Goal: Information Seeking & Learning: Learn about a topic

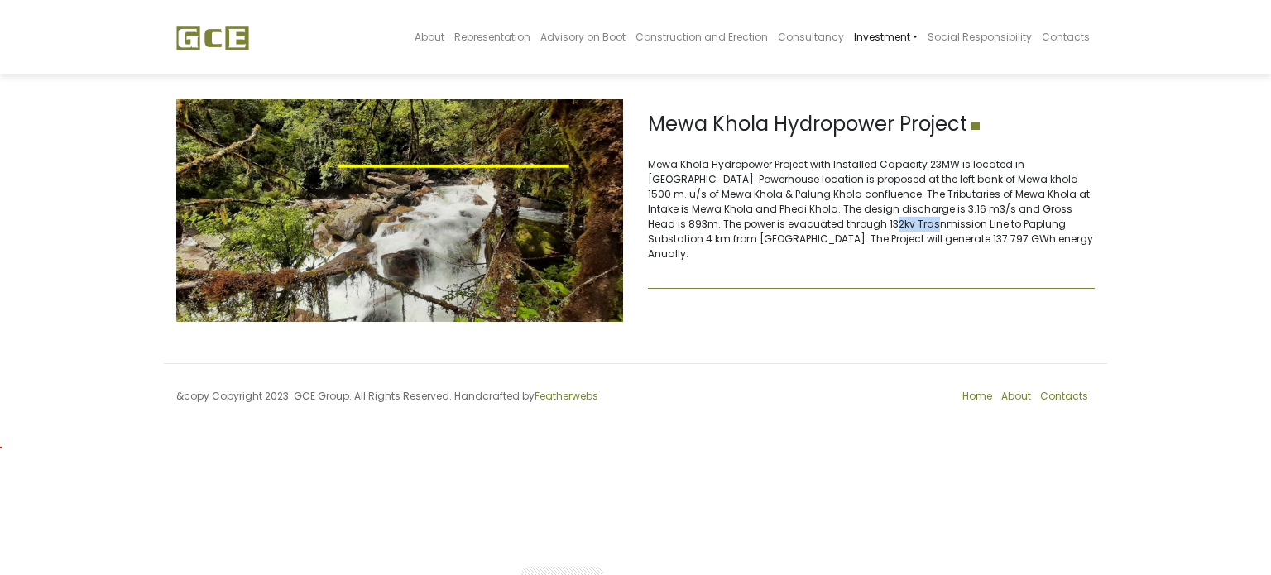
drag, startPoint x: 834, startPoint y: 219, endPoint x: 768, endPoint y: 221, distance: 66.2
click at [783, 226] on p "Mewa Khola Hydropower Project with Installed Capacity 23MW is located in [GEOGR…" at bounding box center [871, 209] width 447 height 104
drag, startPoint x: 732, startPoint y: 200, endPoint x: 706, endPoint y: 200, distance: 26.5
click at [732, 199] on p "Mewa Khola Hydropower Project with Installed Capacity 23MW is located in [GEOGR…" at bounding box center [871, 209] width 447 height 104
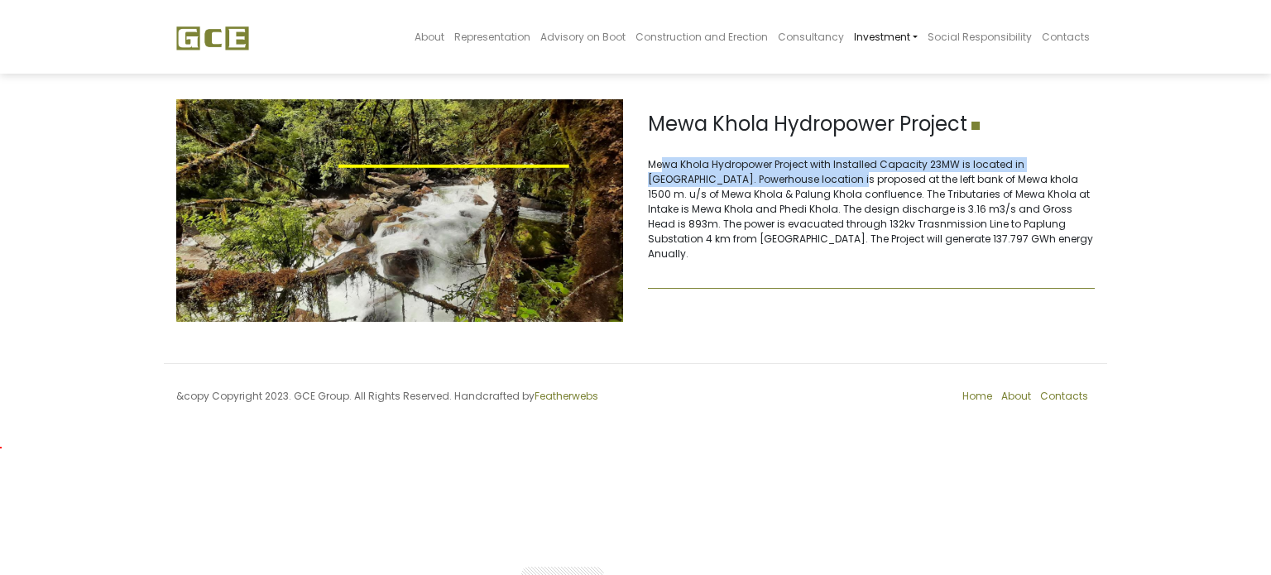
drag, startPoint x: 662, startPoint y: 169, endPoint x: 793, endPoint y: 181, distance: 132.1
click at [792, 181] on p "Mewa Khola Hydropower Project with Installed Capacity 23MW is located in [GEOGR…" at bounding box center [871, 209] width 447 height 104
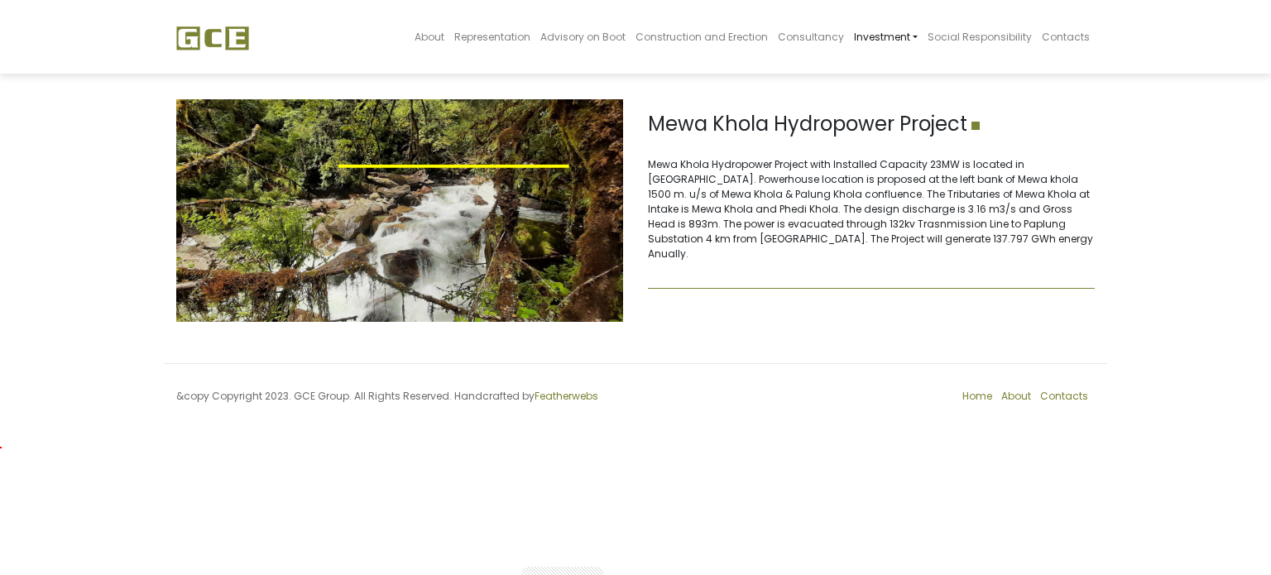
click at [800, 201] on p "Mewa Khola Hydropower Project with Installed Capacity 23MW is located in [GEOGR…" at bounding box center [871, 209] width 447 height 104
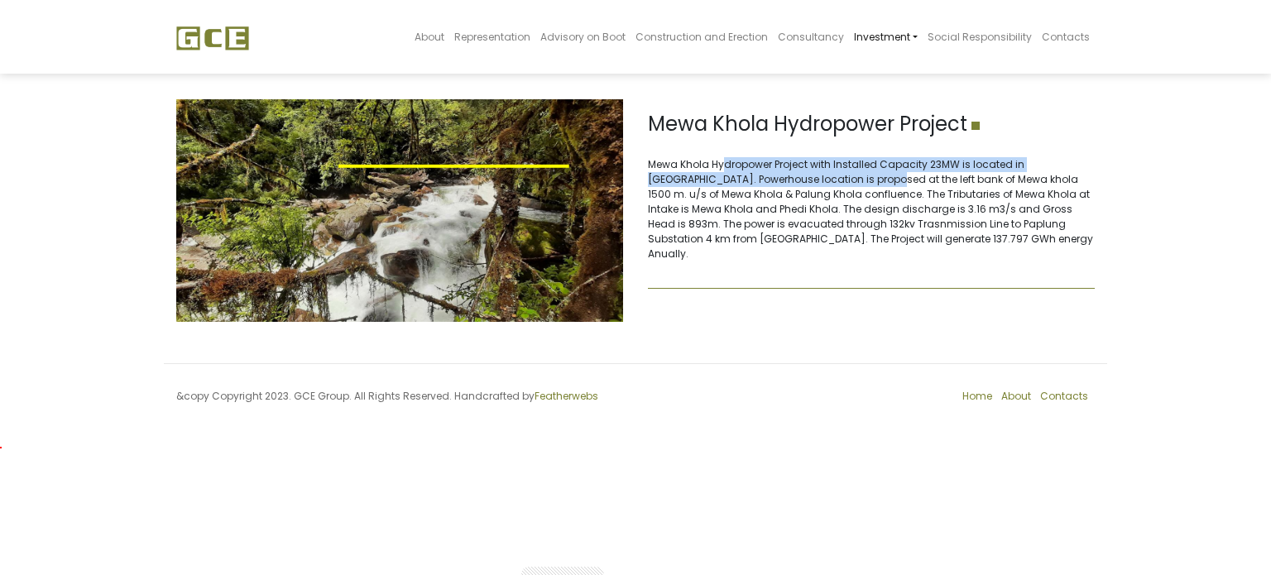
drag, startPoint x: 721, startPoint y: 167, endPoint x: 836, endPoint y: 179, distance: 115.6
click at [832, 177] on p "Mewa Khola Hydropower Project with Installed Capacity 23MW is located in [GEOGR…" at bounding box center [871, 209] width 447 height 104
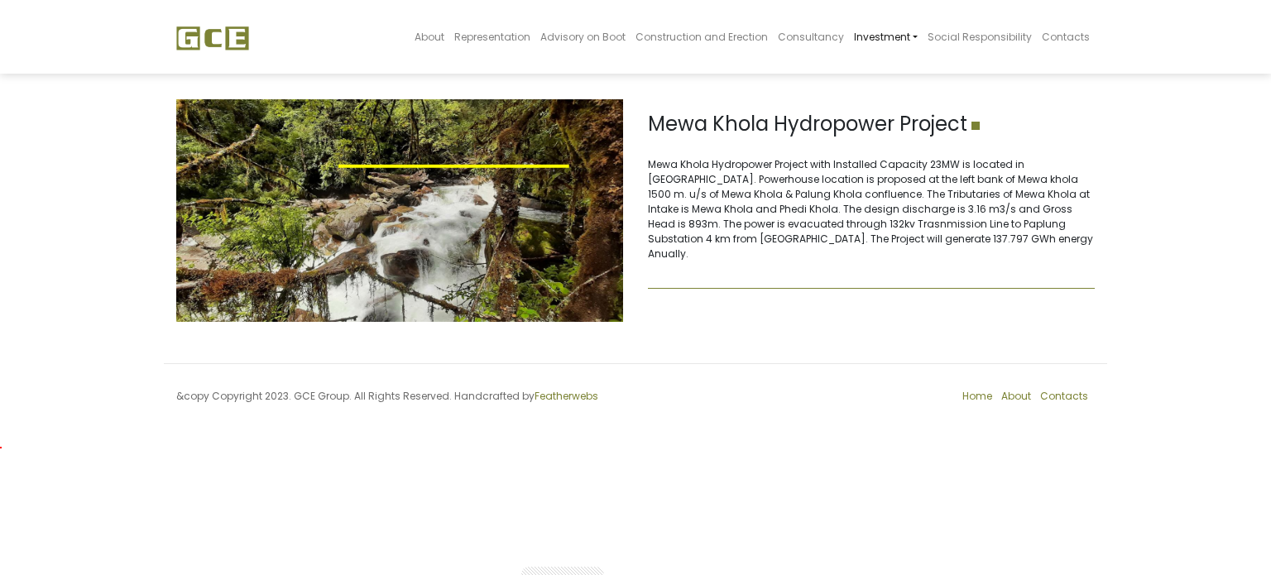
click at [843, 219] on p "Mewa Khola Hydropower Project with Installed Capacity 23MW is located in [GEOGR…" at bounding box center [871, 209] width 447 height 104
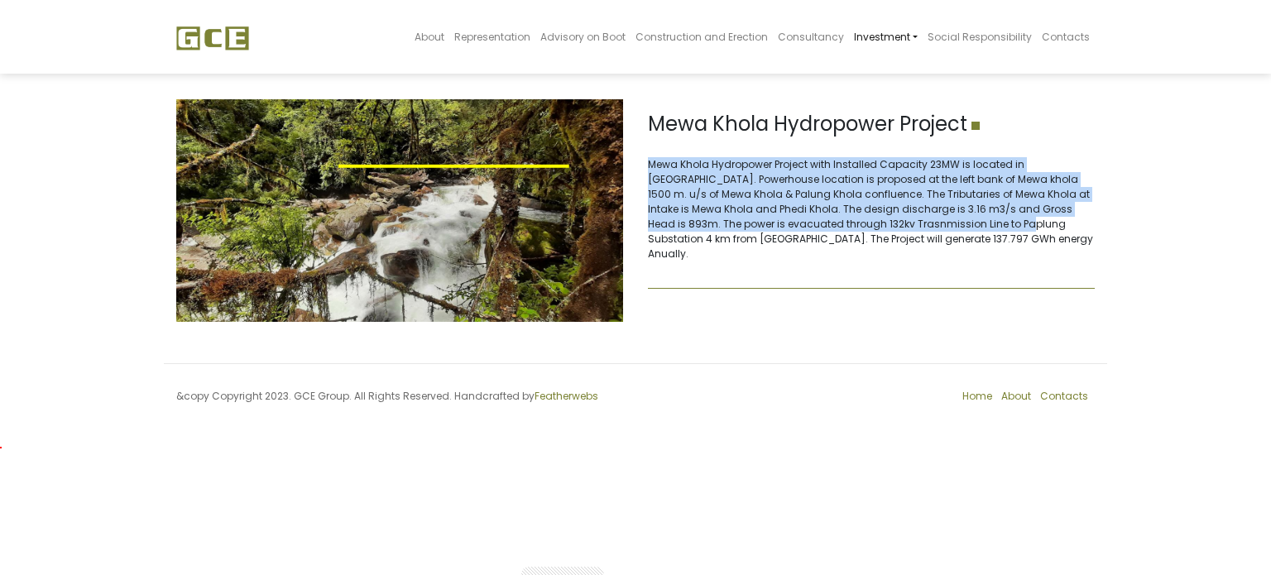
drag, startPoint x: 649, startPoint y: 164, endPoint x: 927, endPoint y: 228, distance: 285.2
click at [927, 228] on p "Mewa Khola Hydropower Project with Installed Capacity 23MW is located in [GEOGR…" at bounding box center [871, 209] width 447 height 104
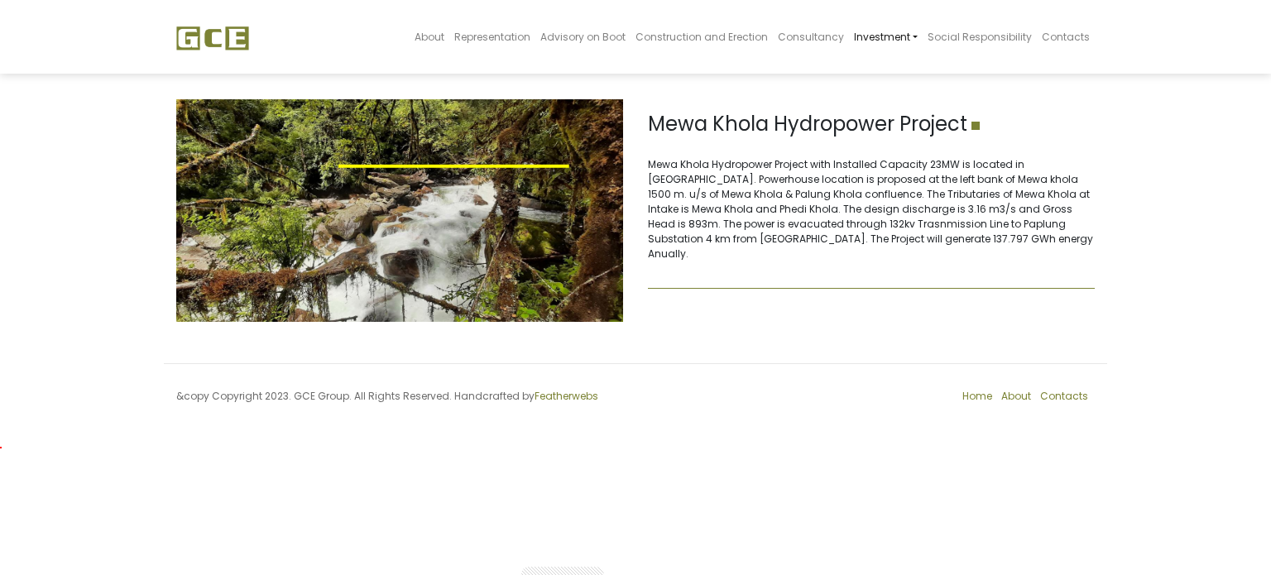
click at [950, 242] on p "Mewa Khola Hydropower Project with Installed Capacity 23MW is located in [GEOGR…" at bounding box center [871, 209] width 447 height 104
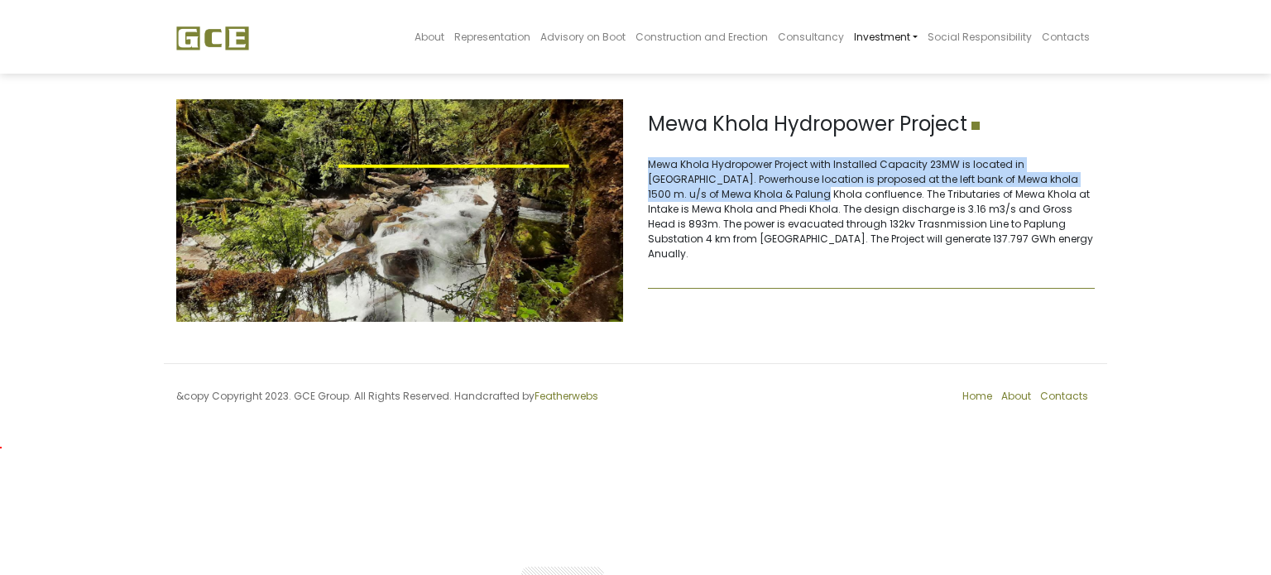
drag, startPoint x: 650, startPoint y: 161, endPoint x: 749, endPoint y: 195, distance: 104.4
click at [749, 195] on p "Mewa Khola Hydropower Project with Installed Capacity 23MW is located in [GEOGR…" at bounding box center [871, 209] width 447 height 104
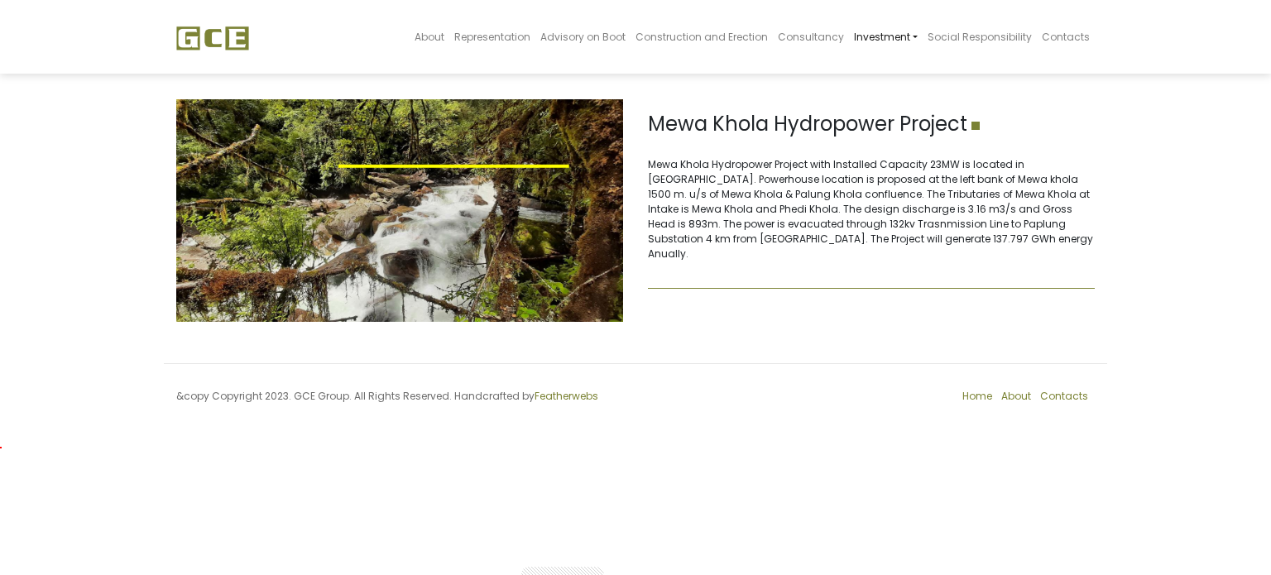
click at [764, 213] on p "Mewa Khola Hydropower Project with Installed Capacity 23MW is located in [GEOGR…" at bounding box center [871, 209] width 447 height 104
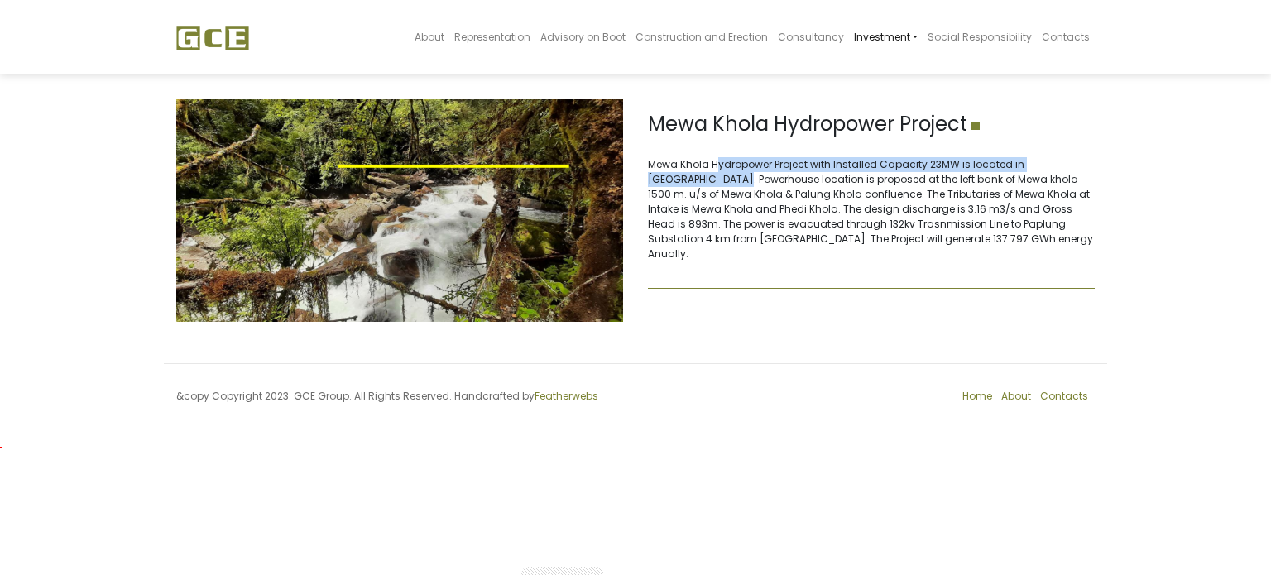
drag, startPoint x: 678, startPoint y: 173, endPoint x: 717, endPoint y: 170, distance: 38.1
click at [716, 170] on p "Mewa Khola Hydropower Project with Installed Capacity 23MW is located in [GEOGR…" at bounding box center [871, 209] width 447 height 104
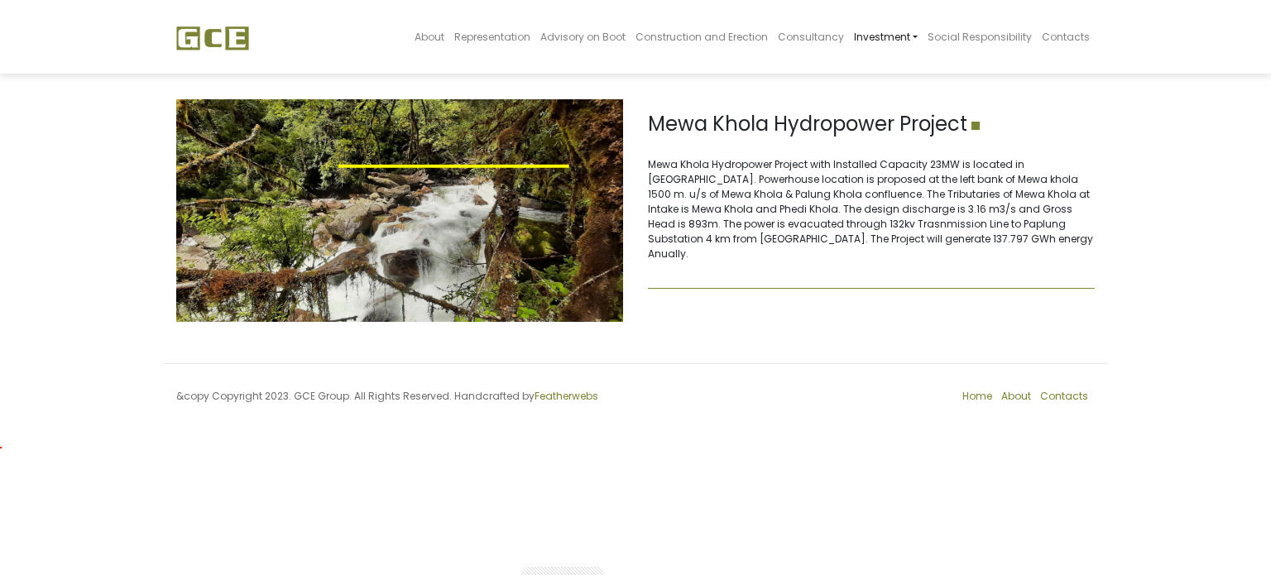
click at [719, 196] on p "Mewa Khola Hydropower Project with Installed Capacity 23MW is located in [GEOGR…" at bounding box center [871, 209] width 447 height 104
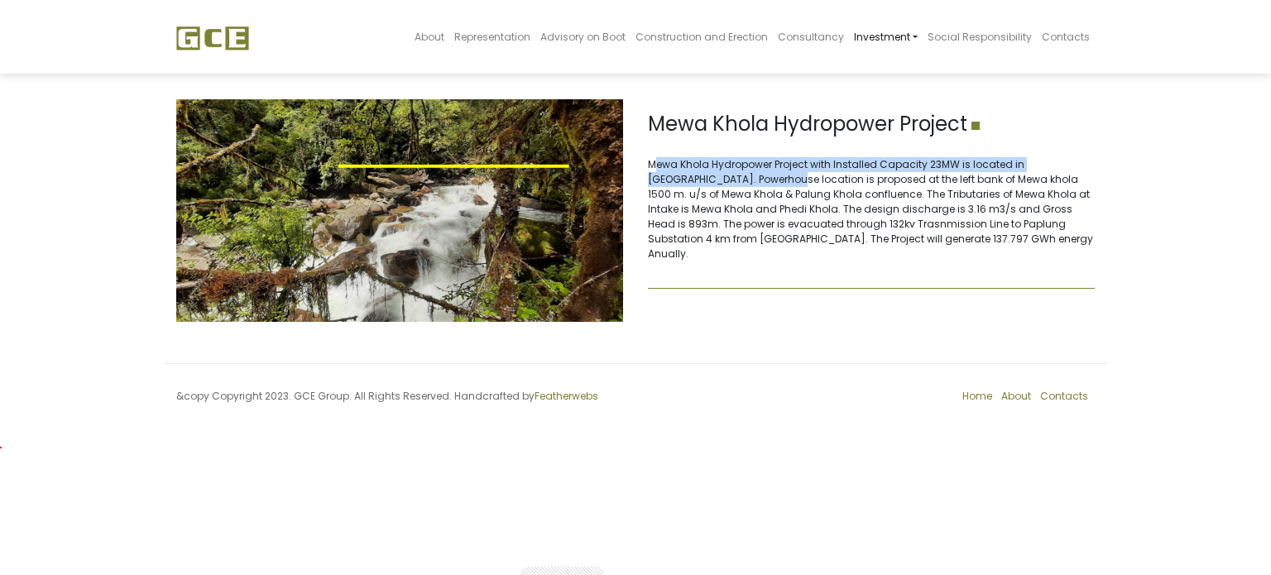
drag, startPoint x: 653, startPoint y: 168, endPoint x: 727, endPoint y: 171, distance: 74.5
click at [727, 171] on p "Mewa Khola Hydropower Project with Installed Capacity 23MW is located in [GEOGR…" at bounding box center [871, 209] width 447 height 104
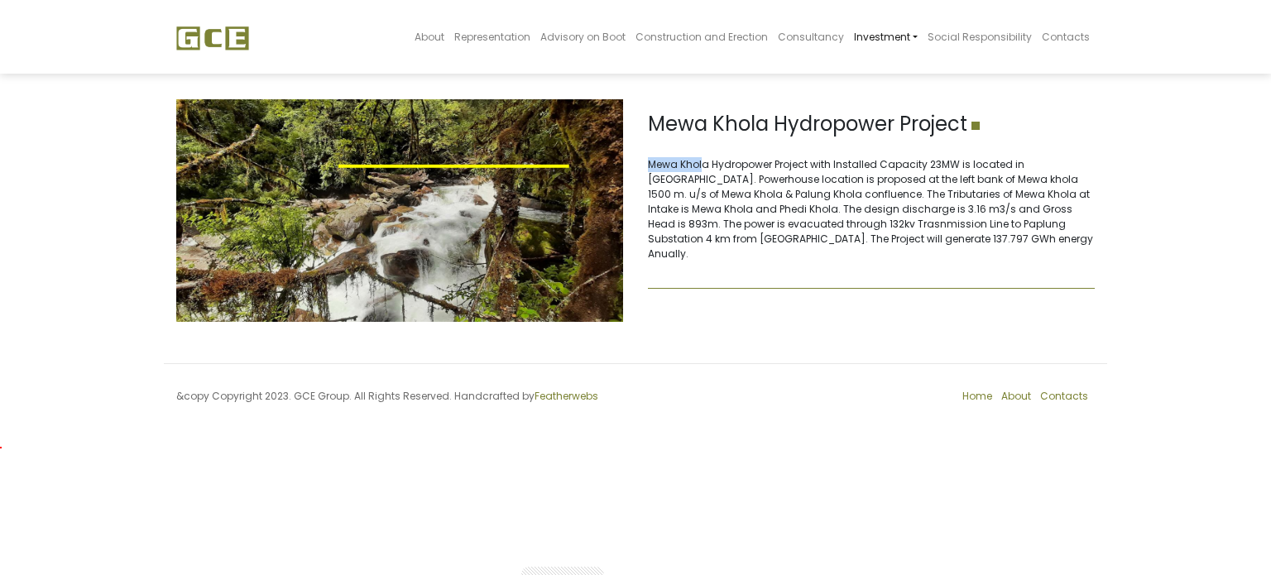
drag, startPoint x: 650, startPoint y: 164, endPoint x: 702, endPoint y: 170, distance: 51.6
click at [702, 170] on p "Mewa Khola Hydropower Project with Installed Capacity 23MW is located in [GEOGR…" at bounding box center [871, 209] width 447 height 104
click at [706, 186] on p "Mewa Khola Hydropower Project with Installed Capacity 23MW is located in [GEOGR…" at bounding box center [871, 209] width 447 height 104
click at [741, 222] on p "Mewa Khola Hydropower Project with Installed Capacity 23MW is located in [GEOGR…" at bounding box center [871, 209] width 447 height 104
